Goal: Task Accomplishment & Management: Complete application form

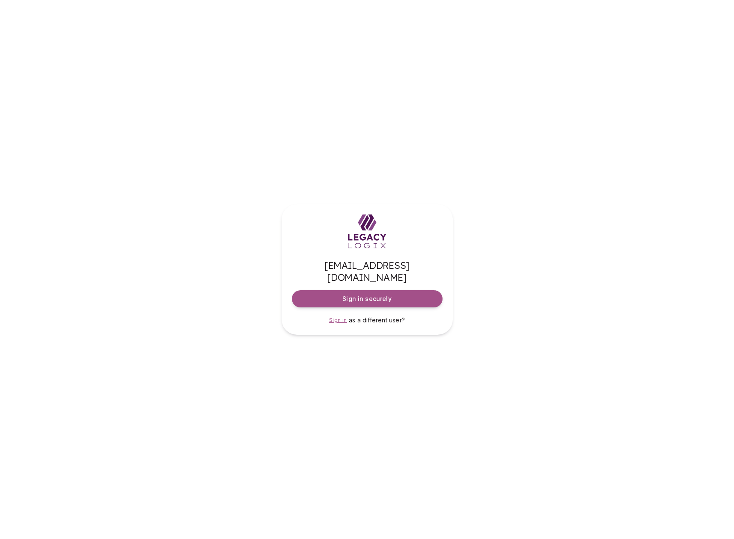
click at [338, 317] on span "Sign in" at bounding box center [338, 320] width 18 height 6
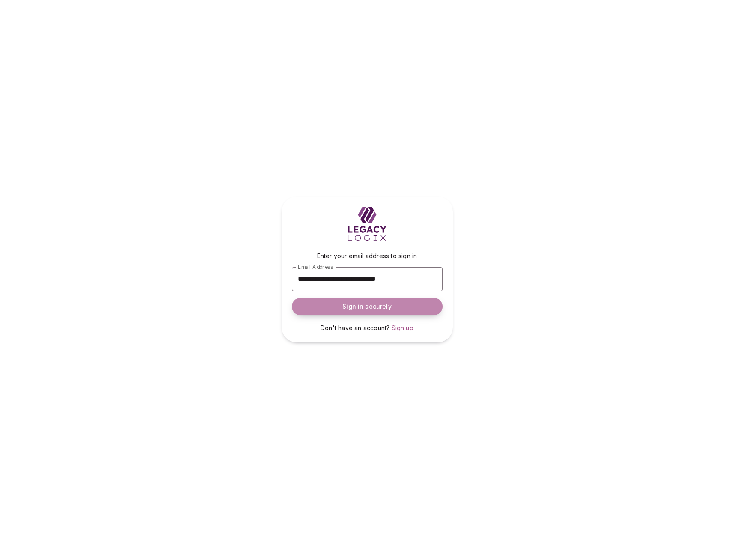
click at [370, 305] on span "Sign in securely" at bounding box center [366, 306] width 49 height 9
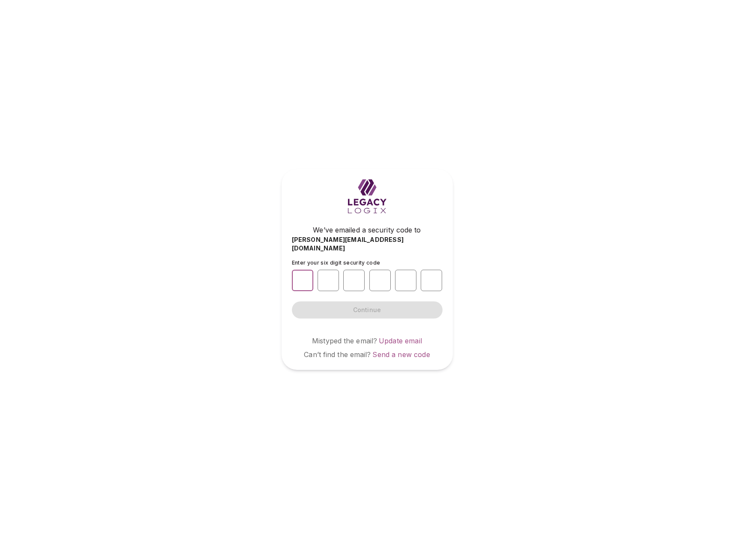
click at [305, 276] on input "number" at bounding box center [302, 279] width 21 height 21
type input "*"
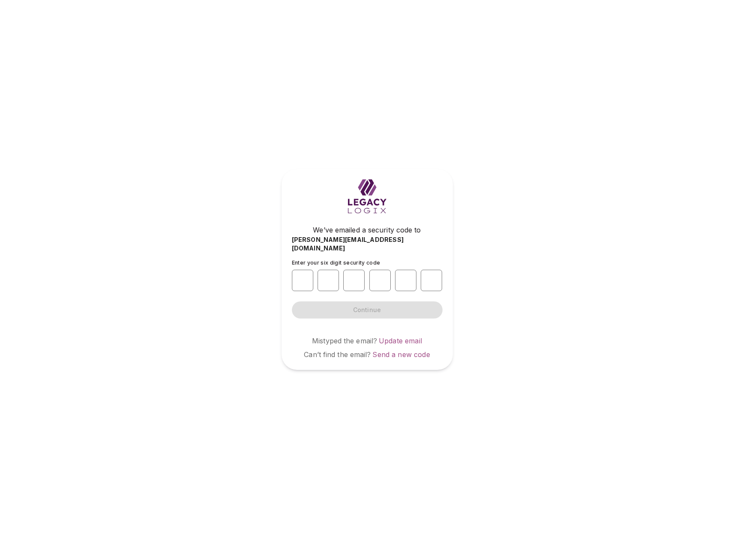
type input "*"
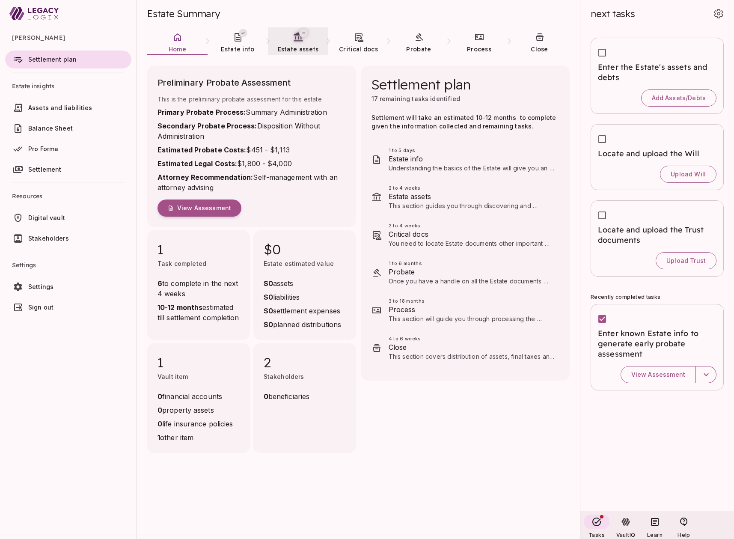
click at [299, 48] on span "Estate assets" at bounding box center [298, 49] width 41 height 8
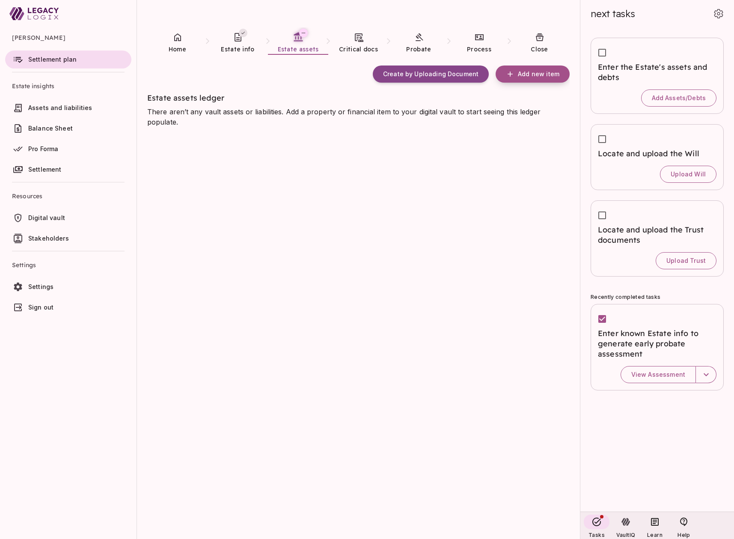
click at [530, 74] on span "Add new item" at bounding box center [538, 74] width 41 height 8
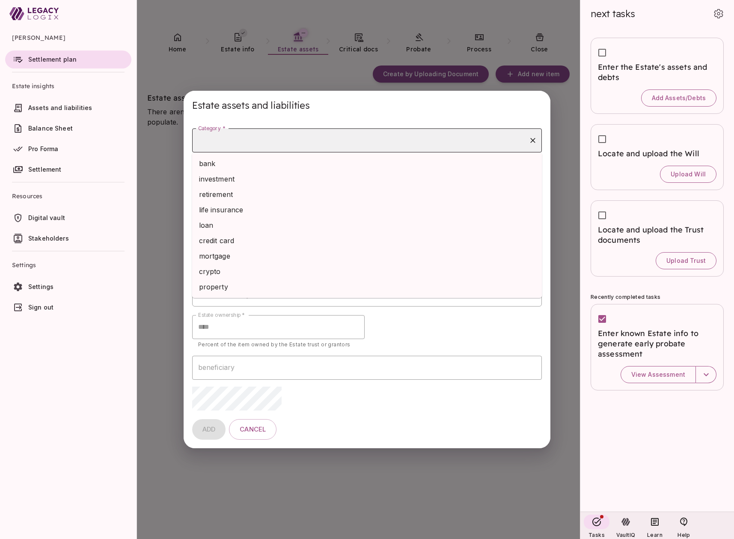
click at [315, 146] on input "Category *" at bounding box center [360, 140] width 329 height 16
click at [302, 167] on li "bank" at bounding box center [367, 163] width 350 height 15
type input "****"
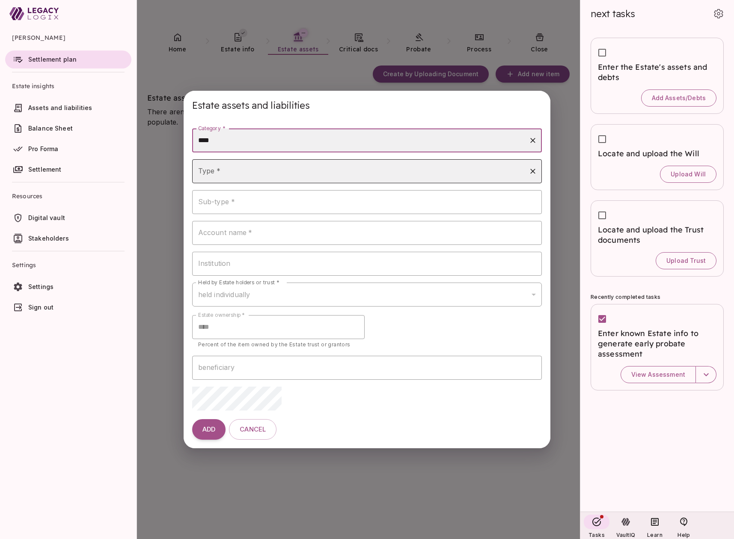
click at [240, 173] on input "Type *" at bounding box center [360, 171] width 329 height 16
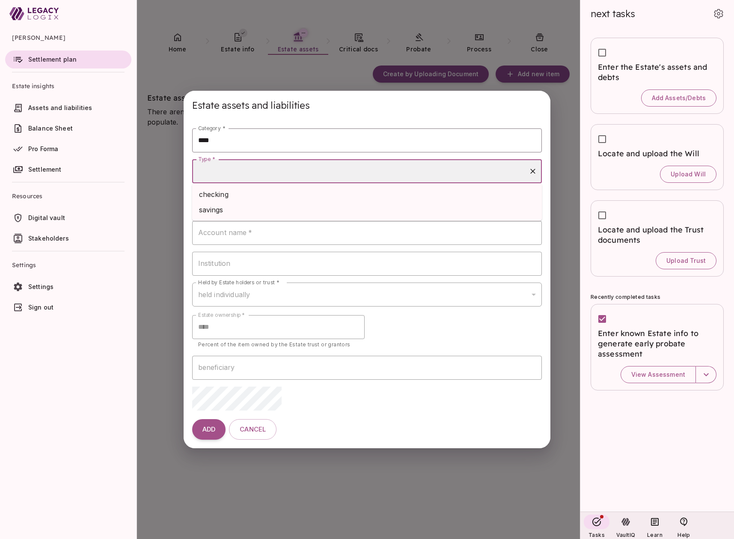
click at [240, 197] on li "checking" at bounding box center [367, 194] width 350 height 15
type input "********"
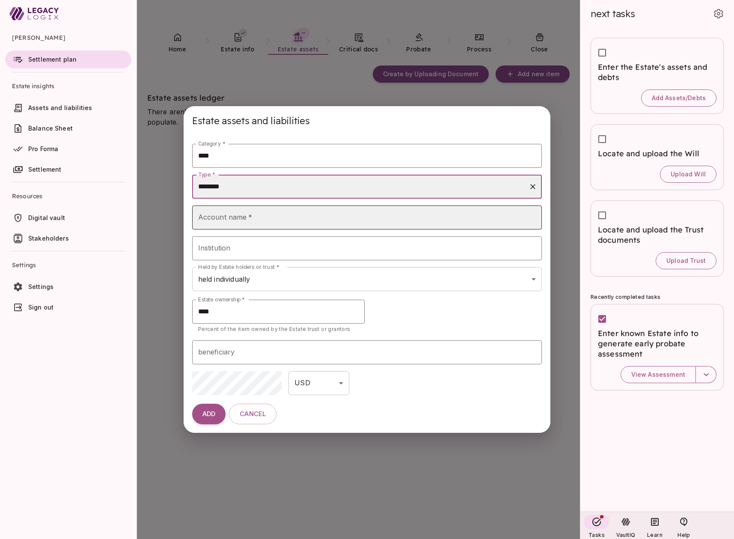
click at [245, 216] on input "Account name   *" at bounding box center [367, 217] width 350 height 24
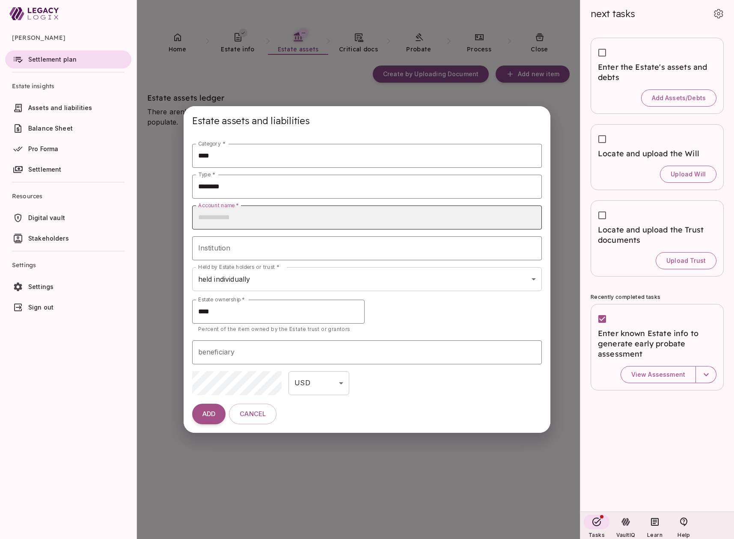
type input "**********"
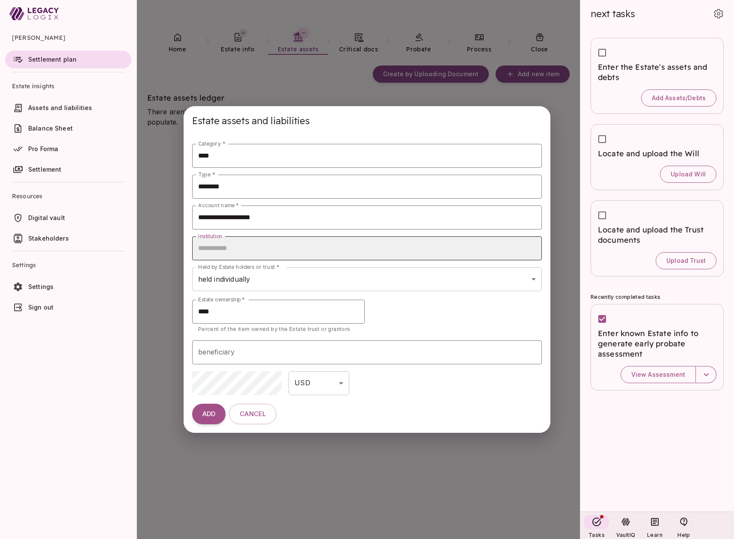
click at [248, 250] on input "Institution" at bounding box center [367, 248] width 350 height 24
type input "**********"
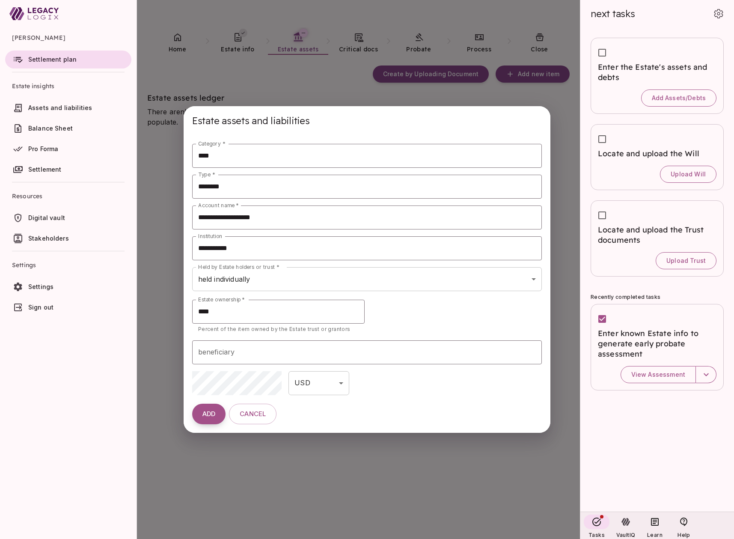
click at [206, 415] on span "ADD" at bounding box center [208, 414] width 13 height 8
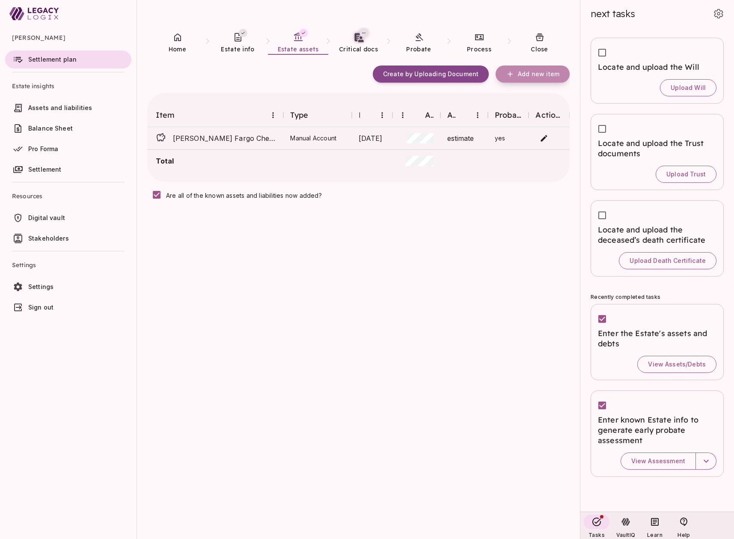
click at [535, 75] on span "Add new item" at bounding box center [538, 74] width 41 height 8
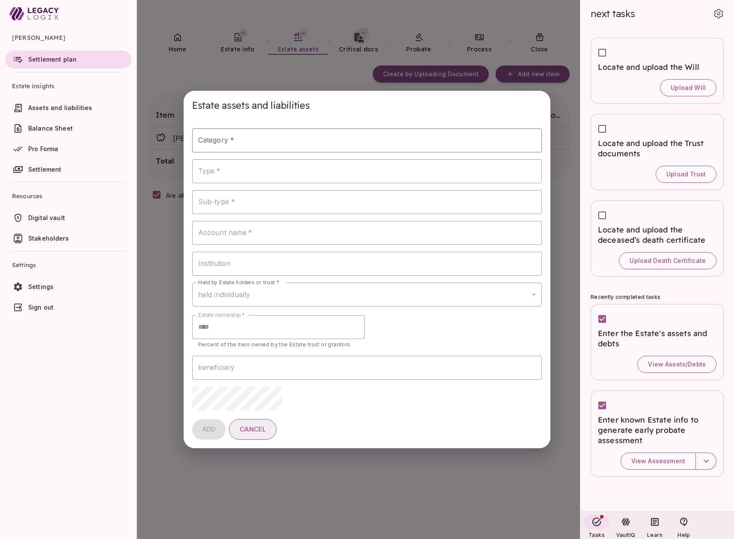
click at [250, 428] on span "Cancel" at bounding box center [253, 429] width 26 height 8
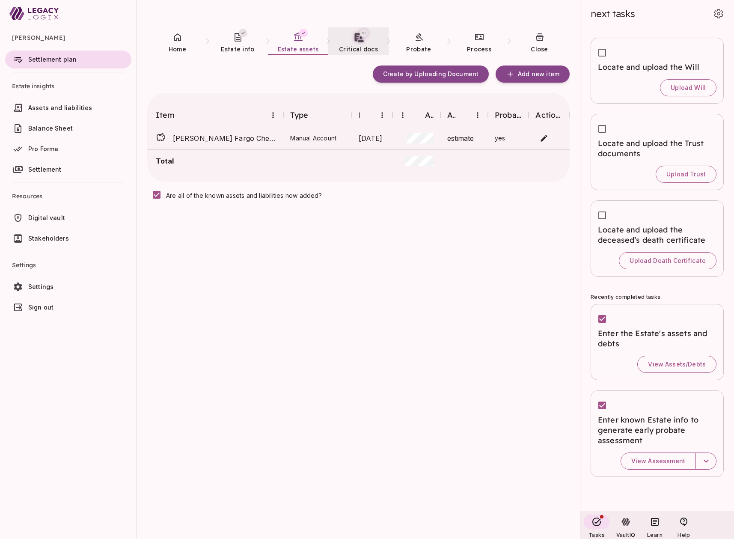
click at [360, 46] on span "Critical docs" at bounding box center [358, 49] width 39 height 8
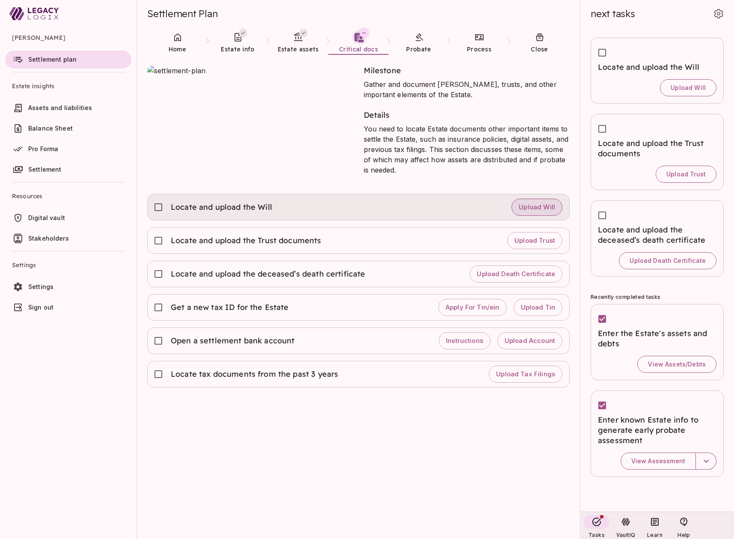
click at [529, 210] on span "Upload Will" at bounding box center [536, 207] width 36 height 8
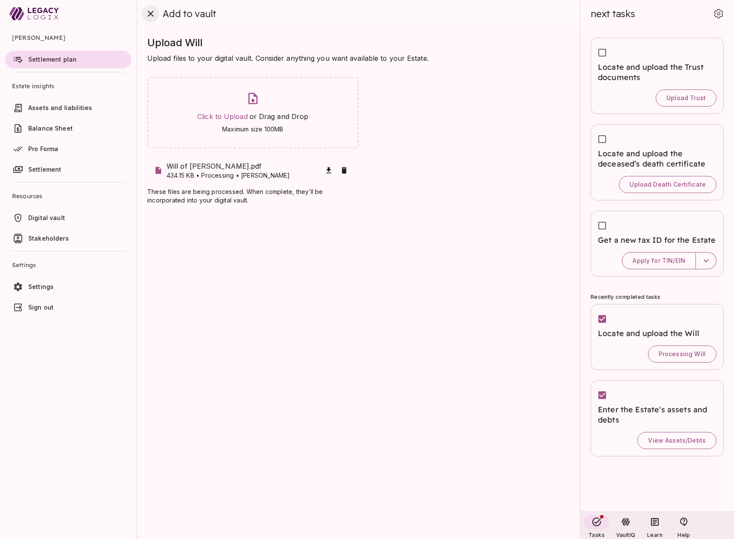
click at [149, 13] on icon "close" at bounding box center [150, 14] width 10 height 10
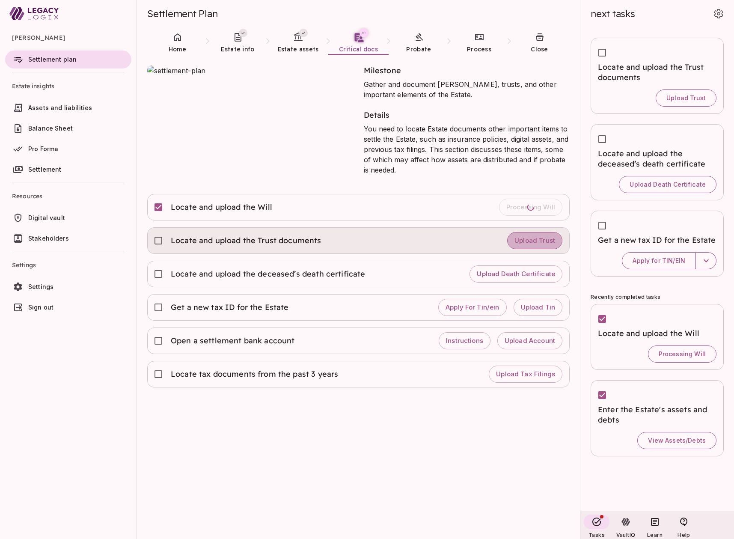
click at [537, 240] on span "Upload Trust" at bounding box center [534, 241] width 41 height 8
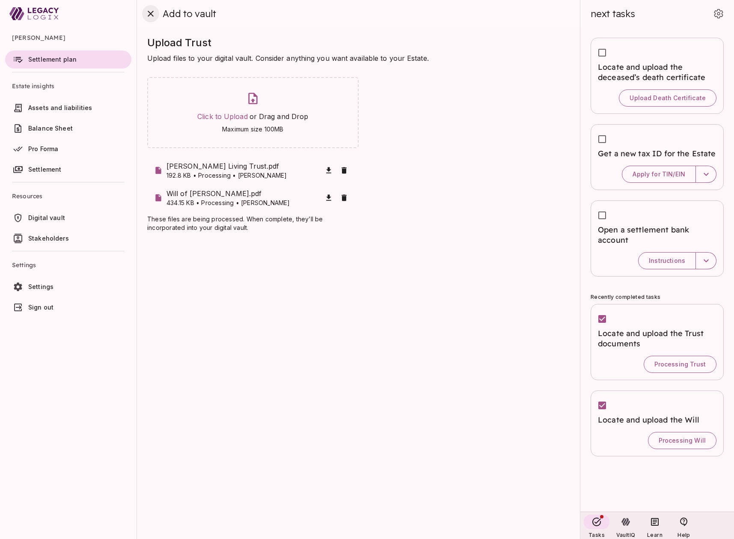
click at [150, 14] on icon "close" at bounding box center [151, 14] width 6 height 6
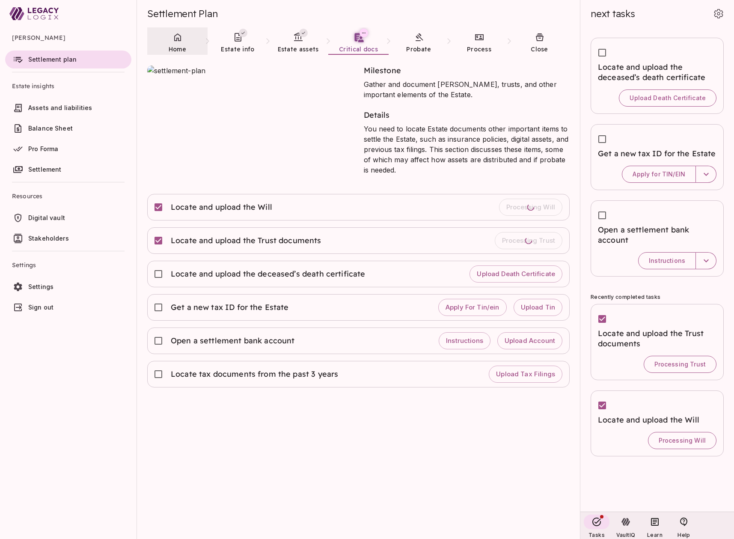
click at [180, 44] on link "Home" at bounding box center [177, 42] width 60 height 31
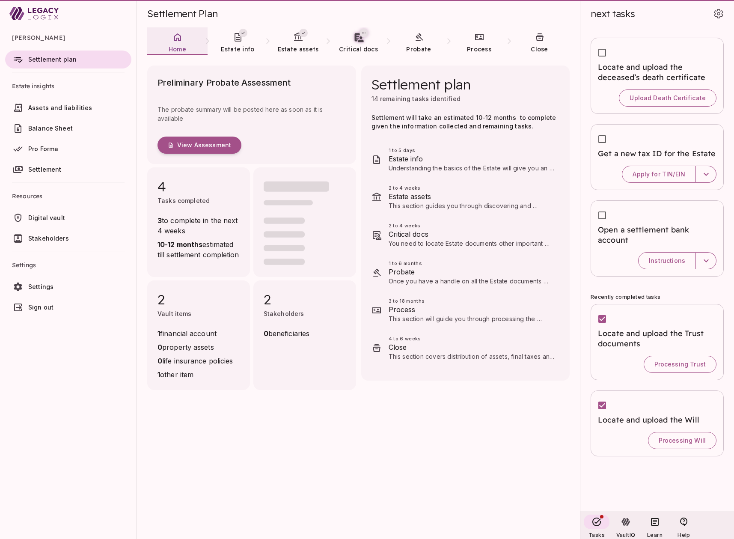
click at [180, 44] on link "Home" at bounding box center [177, 42] width 60 height 31
